Goal: Find specific page/section: Find specific page/section

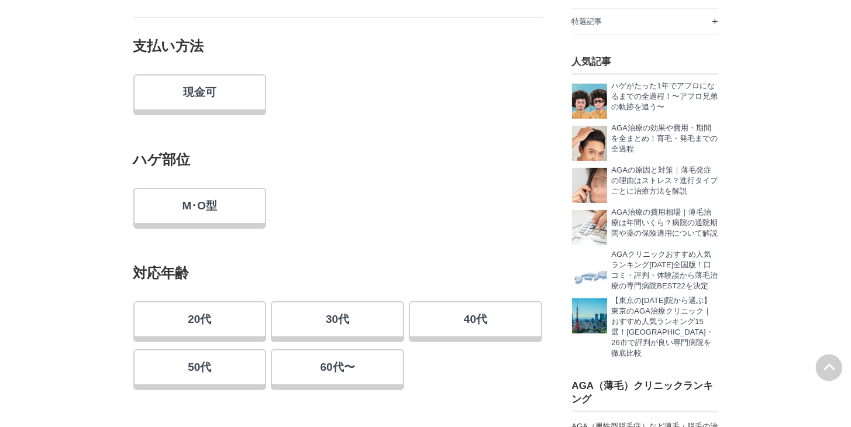
scroll to position [234, 0]
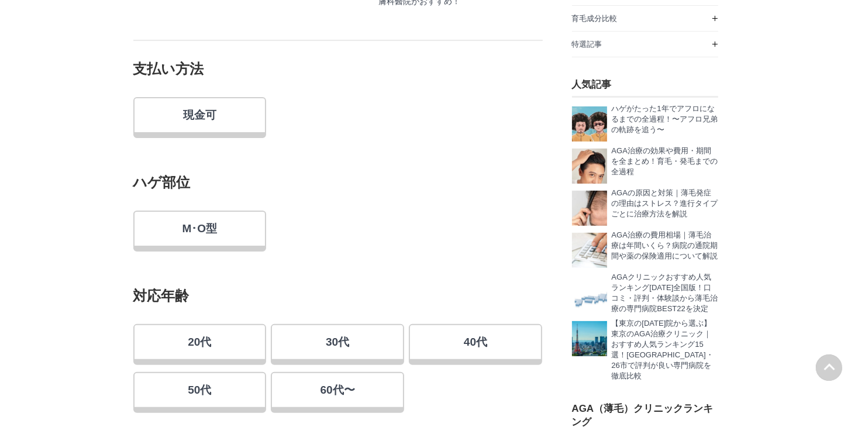
click at [225, 235] on link "M･O型" at bounding box center [199, 231] width 133 height 41
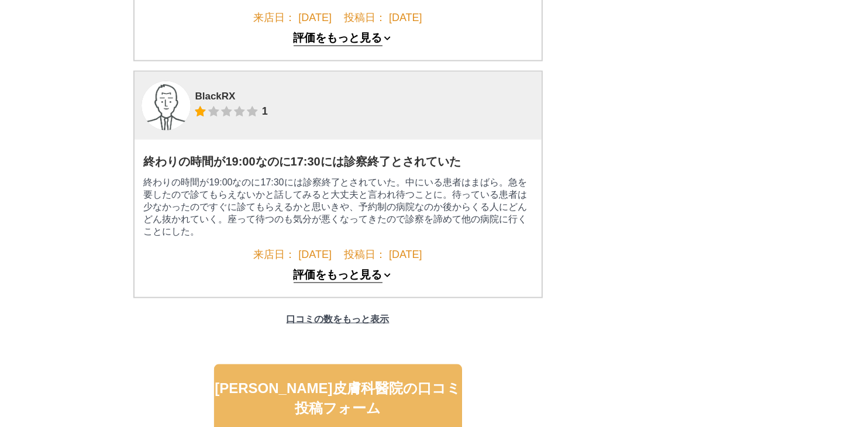
scroll to position [0, 0]
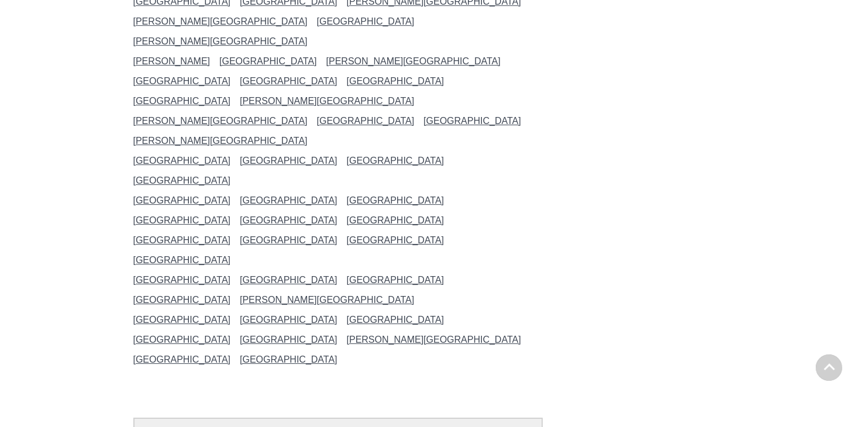
scroll to position [16365, 0]
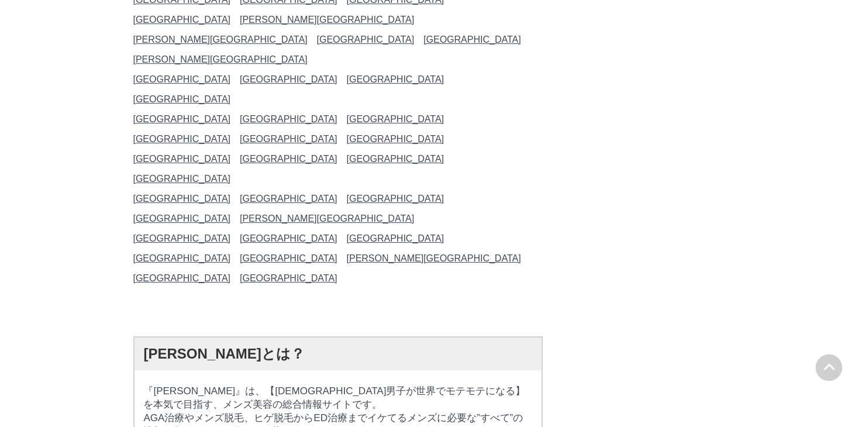
click at [145, 243] on link "[GEOGRAPHIC_DATA]" at bounding box center [182, 238] width 98 height 10
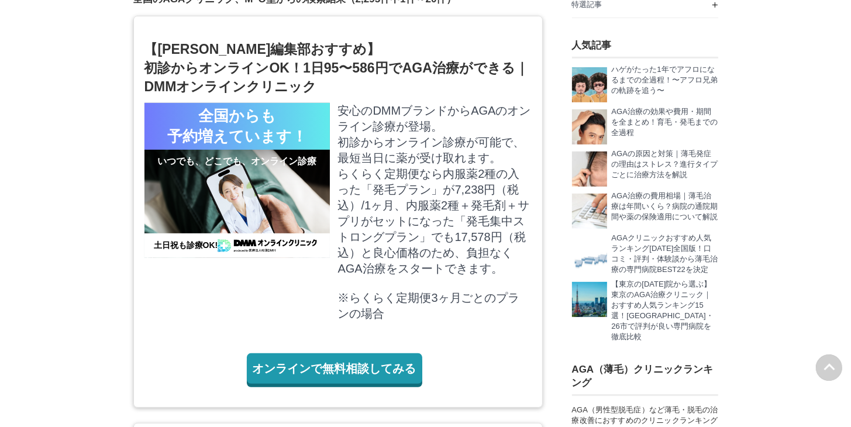
scroll to position [585, 0]
